Goal: Register for event/course

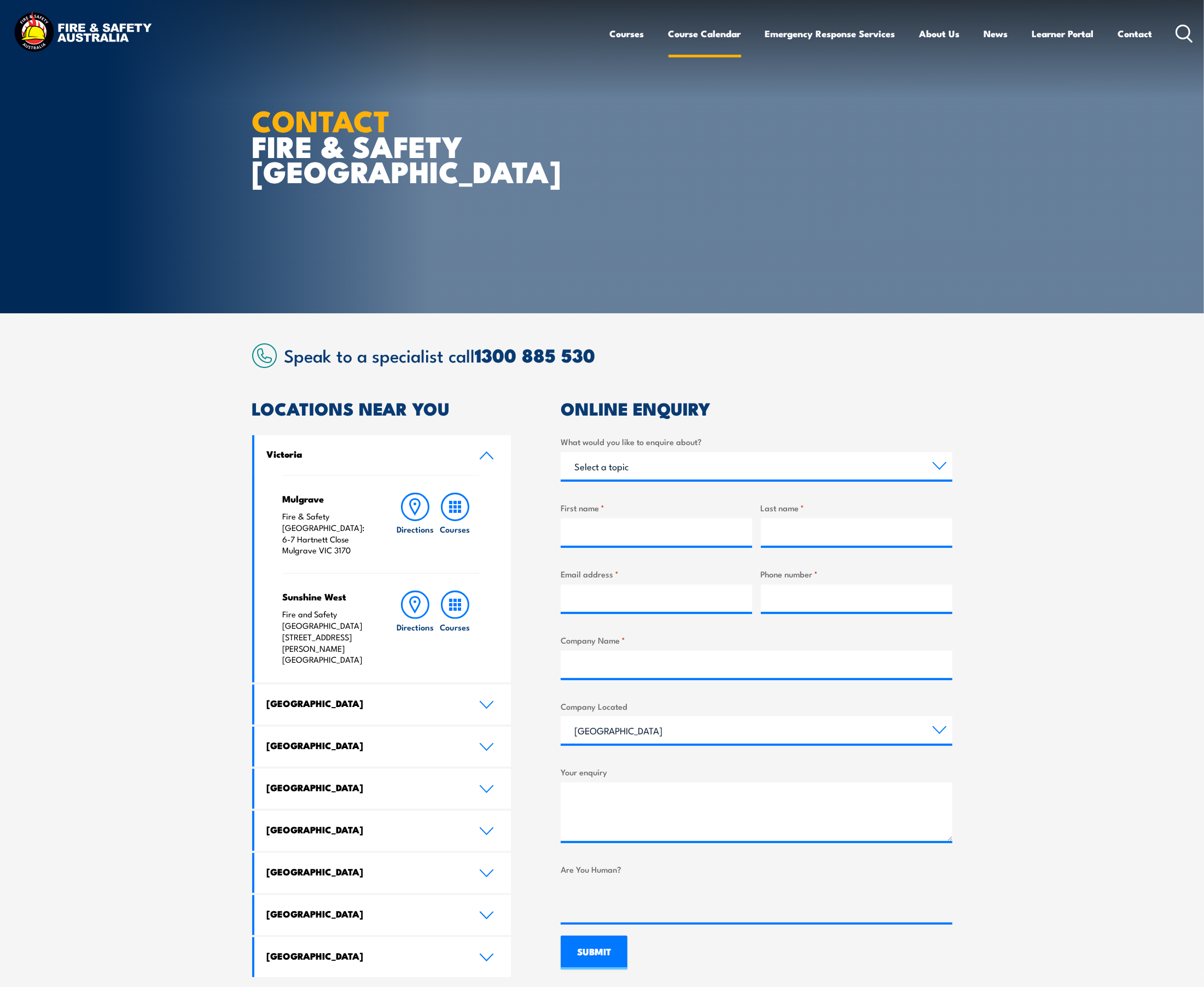
click at [687, 31] on link "Course Calendar" at bounding box center [705, 33] width 73 height 29
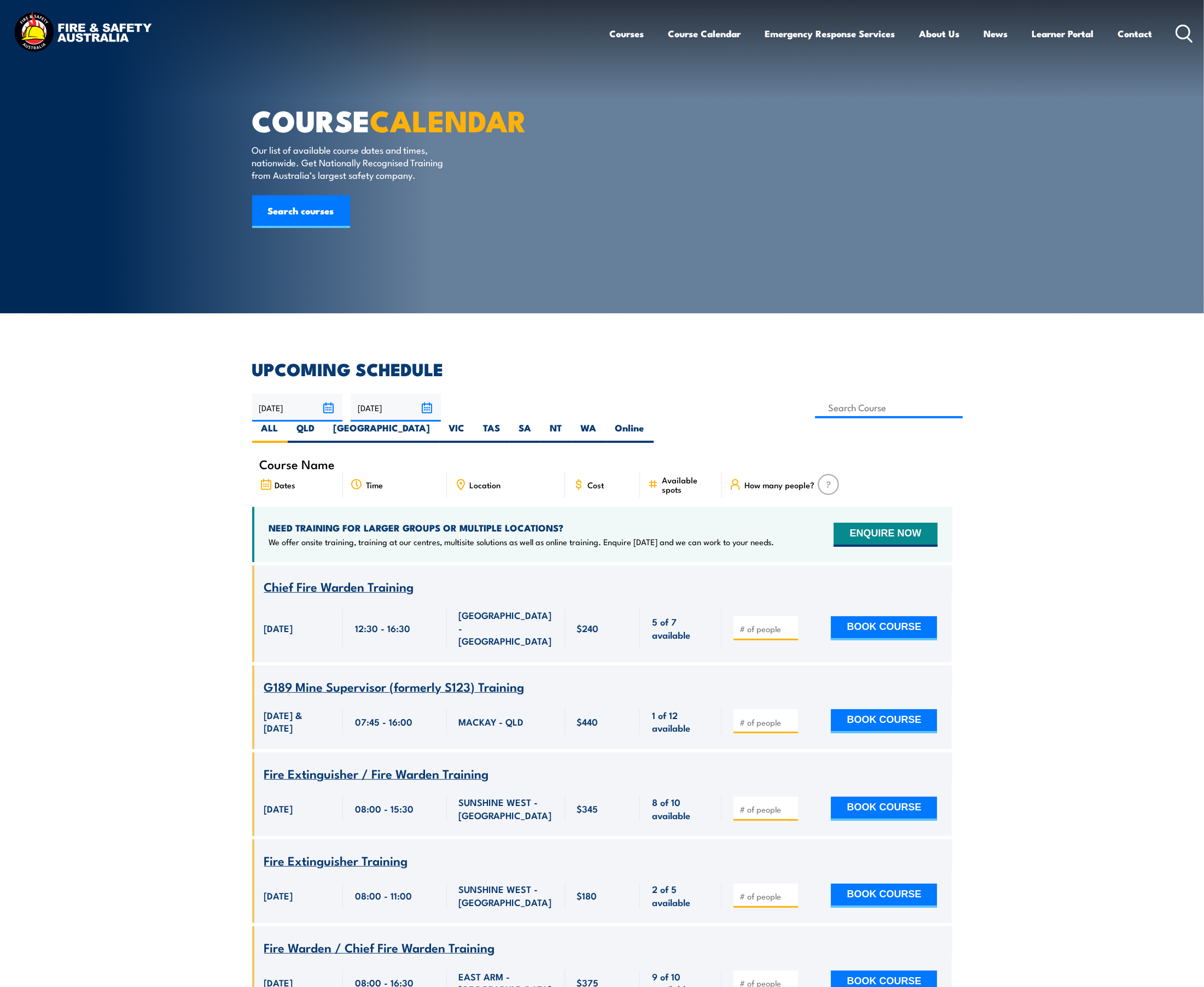
click at [687, 31] on link "Course Calendar" at bounding box center [705, 33] width 73 height 29
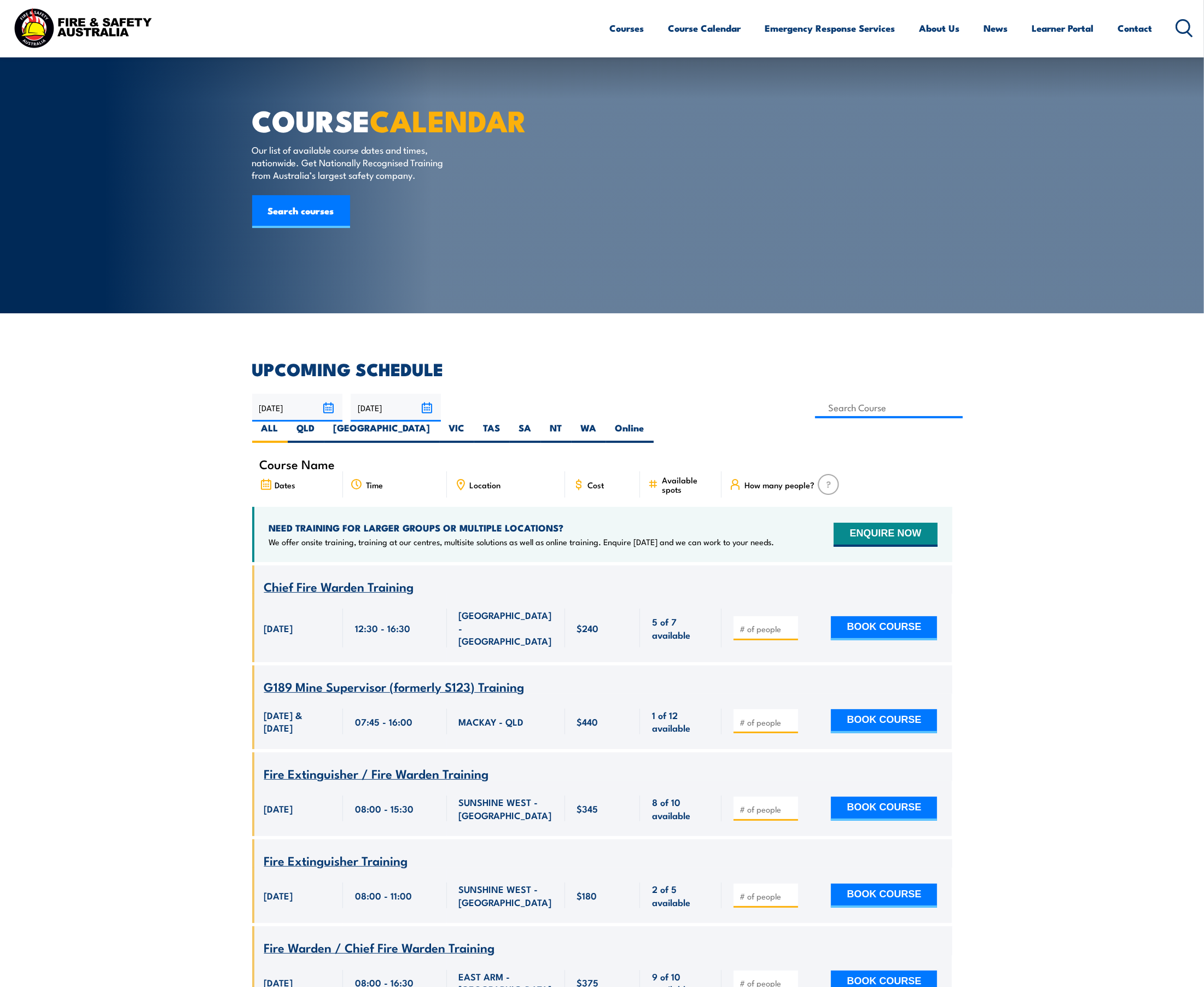
scroll to position [137, 0]
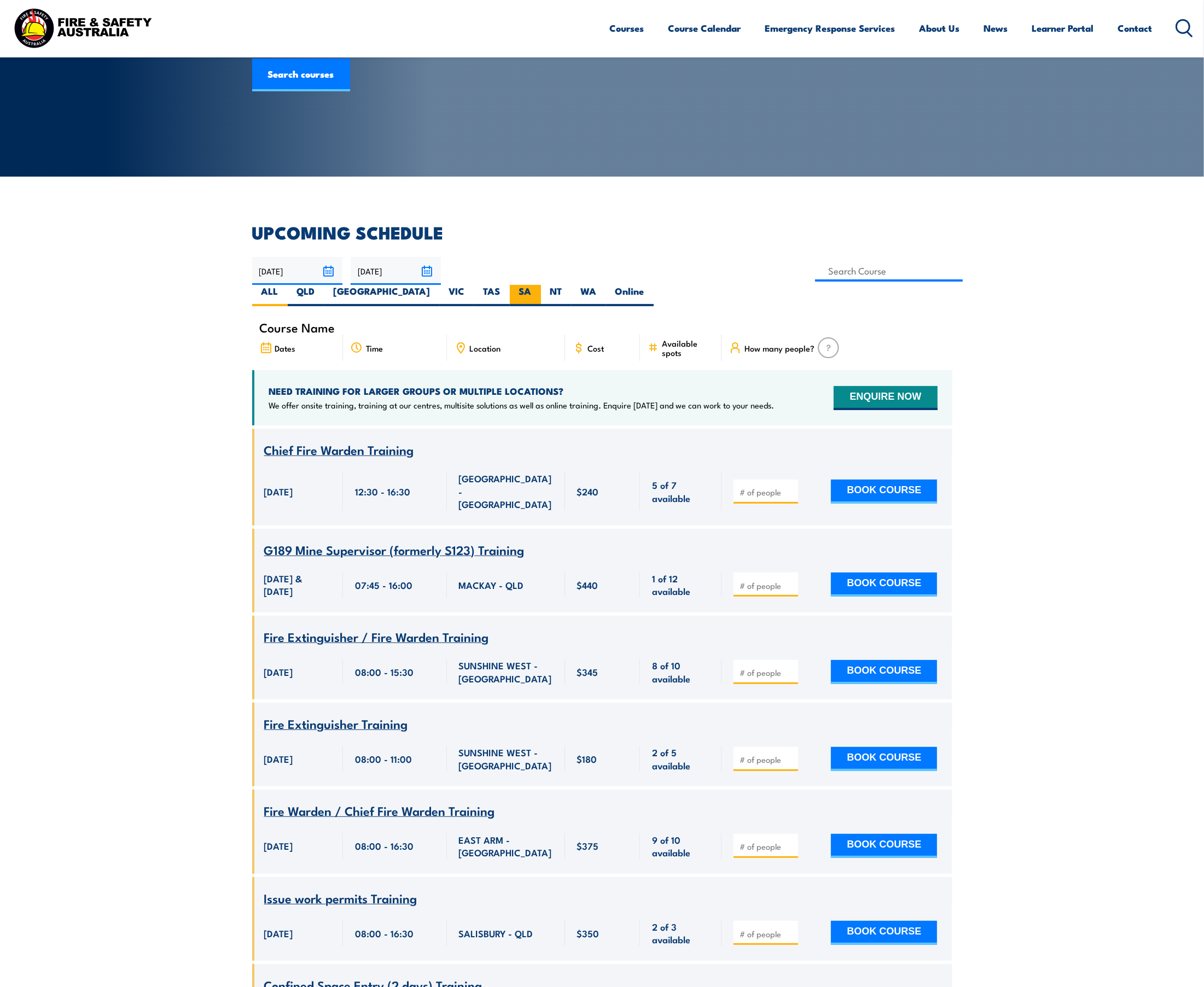
click at [541, 285] on label "SA" at bounding box center [525, 296] width 32 height 22
click at [539, 285] on input "SA" at bounding box center [535, 288] width 7 height 7
radio input "true"
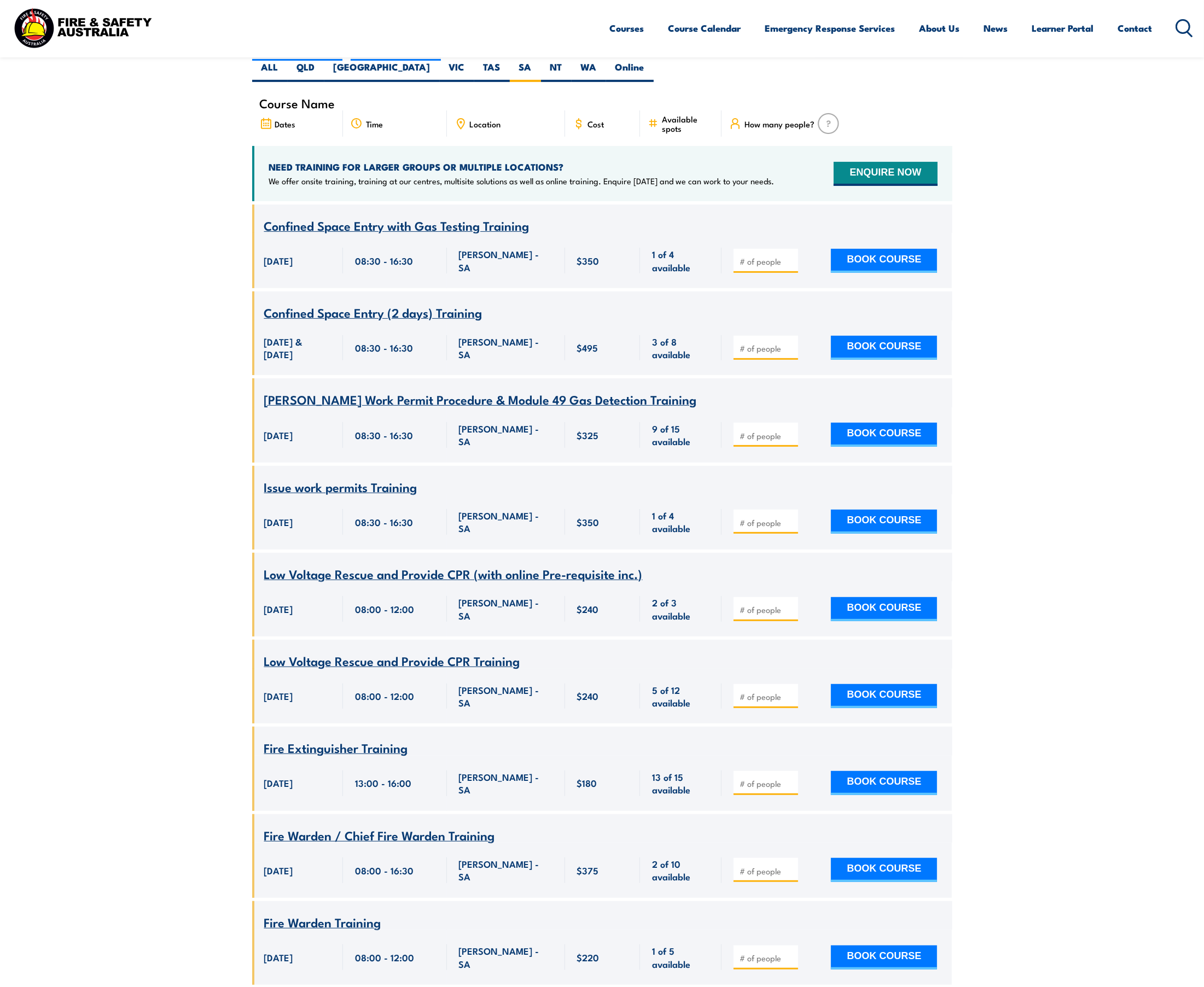
click at [469, 303] on span "Confined Space Entry (2 days) Training" at bounding box center [373, 312] width 218 height 19
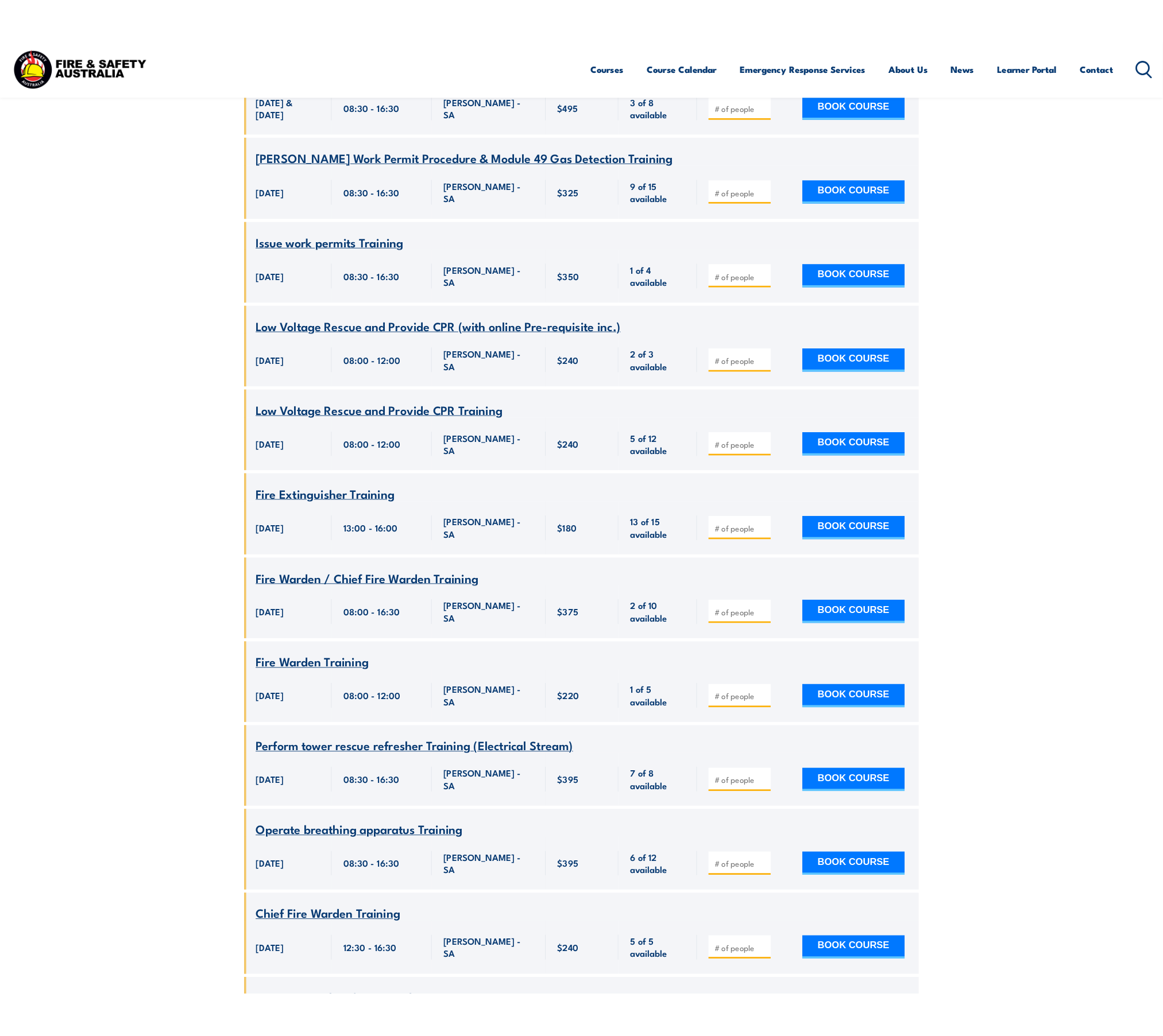
scroll to position [745, 0]
